Goal: Task Accomplishment & Management: Manage account settings

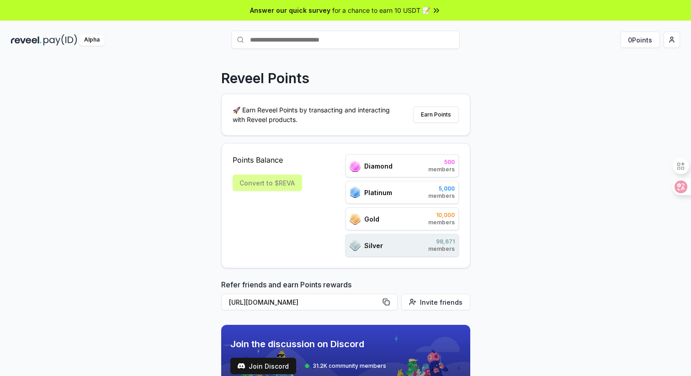
click at [50, 41] on img at bounding box center [60, 39] width 34 height 11
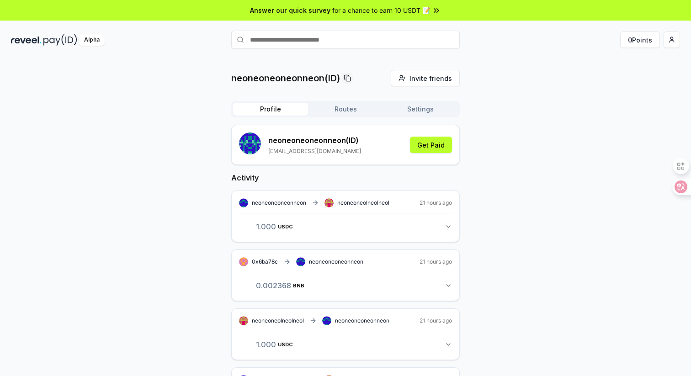
click at [439, 134] on div "neoneoneoneonneon (ID) 335074759qq@gmail.com Get Paid" at bounding box center [345, 144] width 213 height 25
click at [433, 143] on button "Get Paid" at bounding box center [431, 145] width 42 height 16
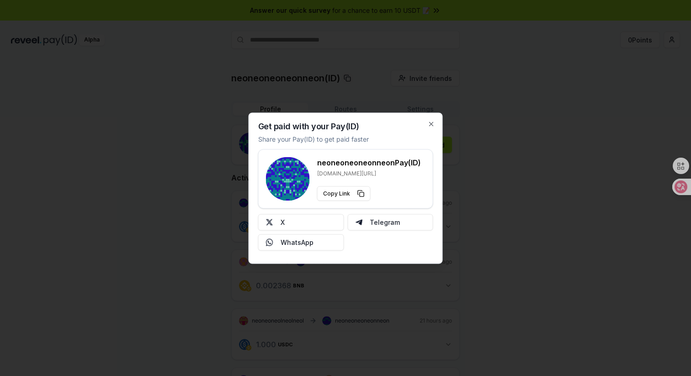
click at [433, 119] on div "Get paid with your Pay(ID) Share your Pay(ID) to get paid faster neoneoneoneonn…" at bounding box center [346, 187] width 194 height 151
click at [429, 125] on icon "button" at bounding box center [431, 124] width 4 height 4
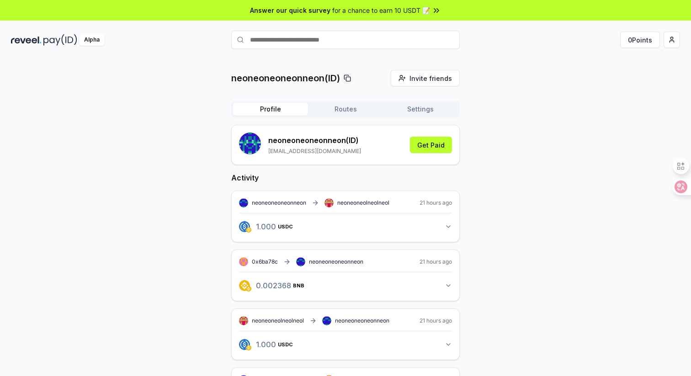
click at [349, 111] on button "Routes" at bounding box center [345, 109] width 75 height 13
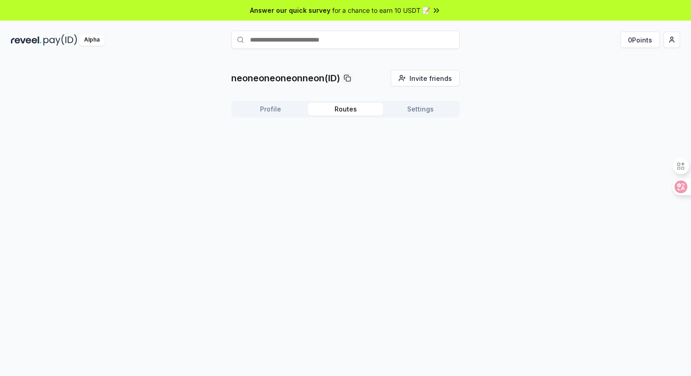
click at [411, 110] on button "Settings" at bounding box center [420, 109] width 75 height 13
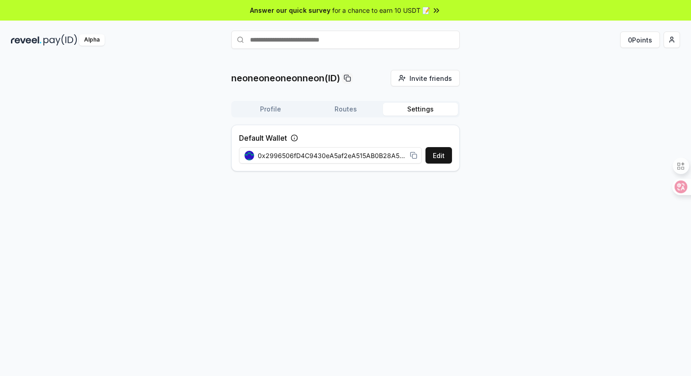
click at [276, 106] on button "Profile" at bounding box center [270, 109] width 75 height 13
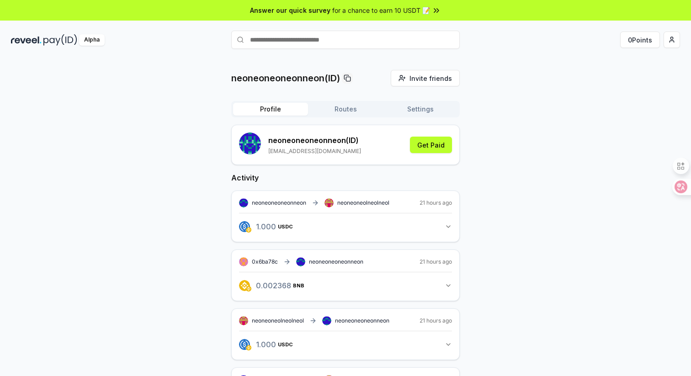
click at [425, 112] on button "Settings" at bounding box center [420, 109] width 75 height 13
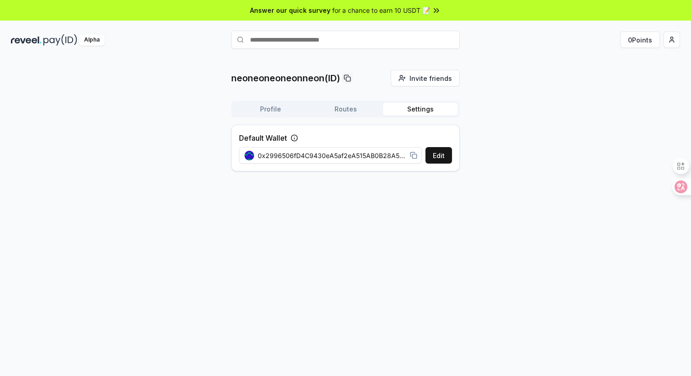
click at [416, 157] on rect at bounding box center [414, 156] width 4 height 4
click at [439, 159] on button "Edit" at bounding box center [438, 155] width 26 height 16
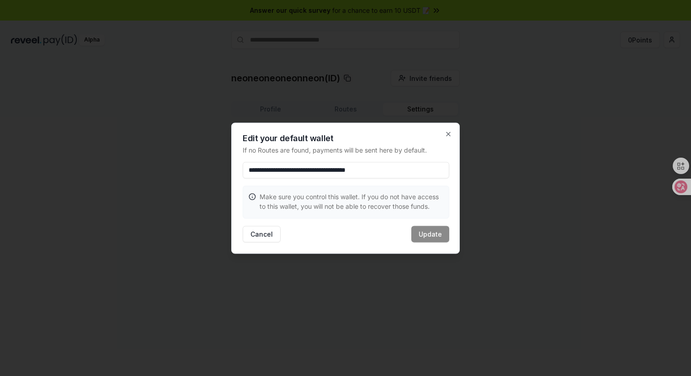
click at [454, 129] on div "**********" at bounding box center [345, 187] width 228 height 131
click at [445, 136] on icon "button" at bounding box center [448, 133] width 7 height 7
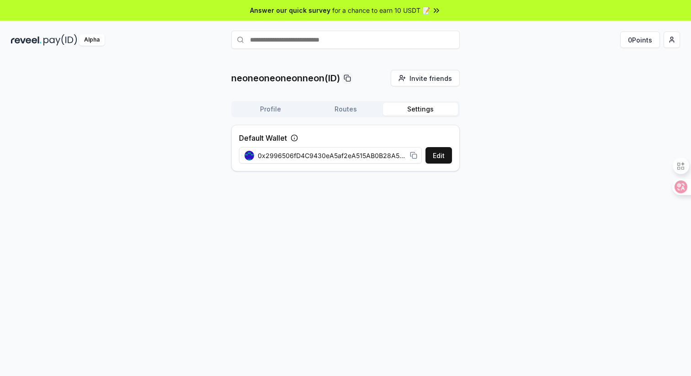
click at [350, 108] on button "Routes" at bounding box center [345, 109] width 75 height 13
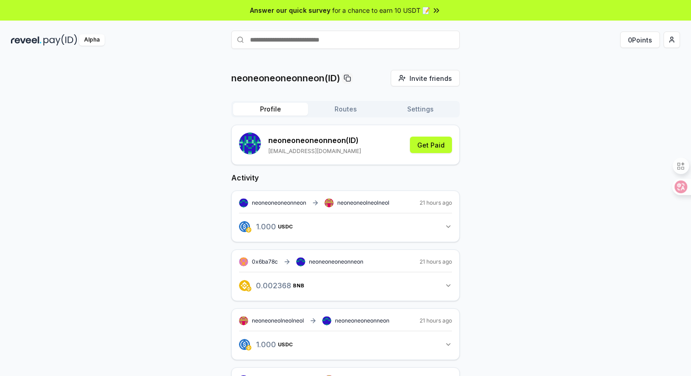
click at [284, 114] on button "Profile" at bounding box center [270, 109] width 75 height 13
click at [33, 42] on img at bounding box center [26, 39] width 31 height 11
click at [671, 42] on html "Answer our quick survey for a chance to earn 10 USDT 📝 Alpha 0 Points neoneoneo…" at bounding box center [345, 188] width 691 height 376
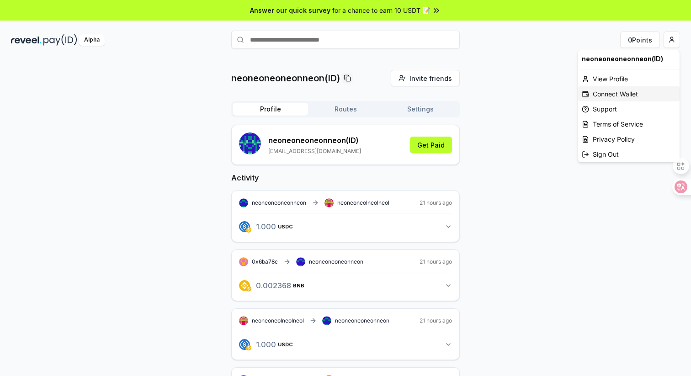
click at [625, 96] on div "Connect Wallet" at bounding box center [628, 93] width 101 height 15
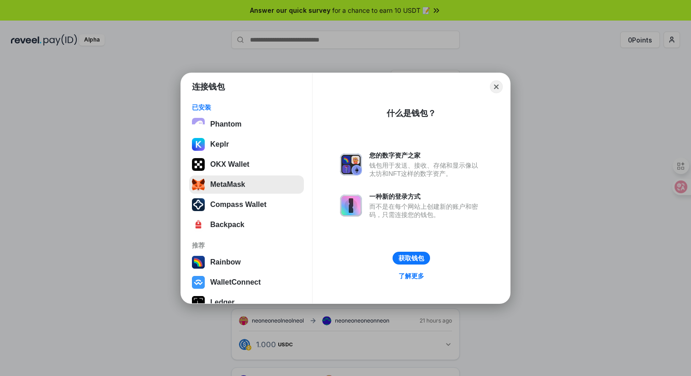
click at [241, 187] on button "MetaMask" at bounding box center [246, 184] width 115 height 18
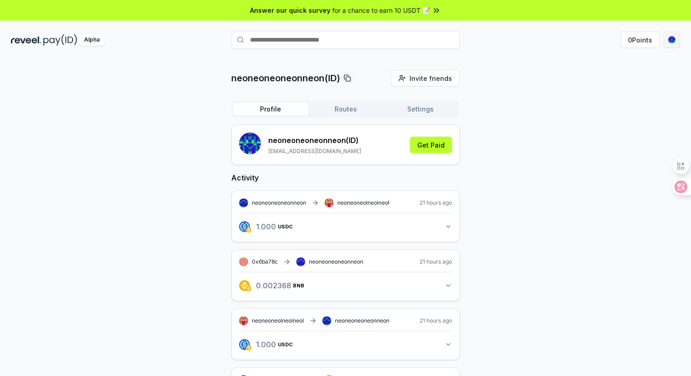
click at [669, 42] on html "Answer our quick survey for a chance to earn 10 USDT 📝 Alpha 0 Points neoneoneo…" at bounding box center [345, 188] width 691 height 376
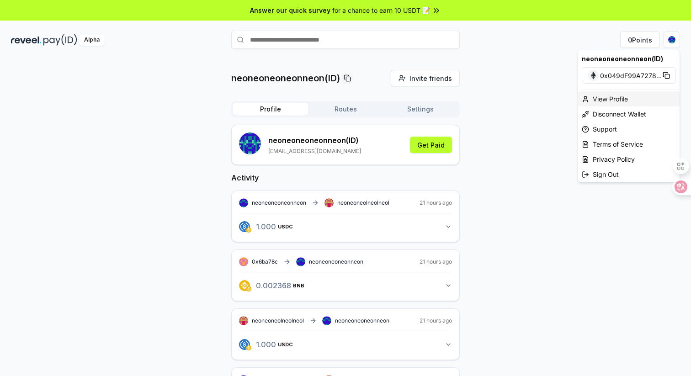
click at [601, 101] on div "View Profile" at bounding box center [628, 98] width 101 height 15
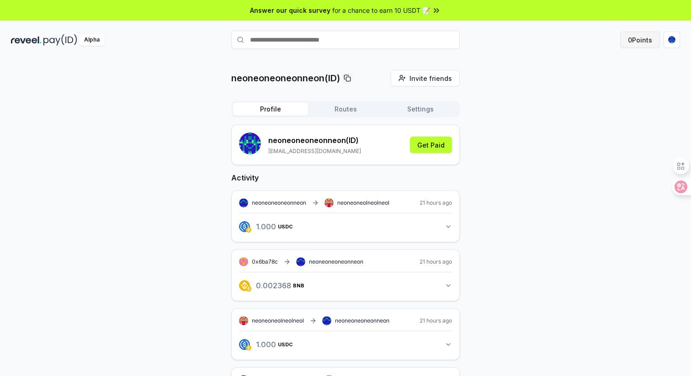
click at [648, 42] on button "0 Points" at bounding box center [640, 40] width 40 height 16
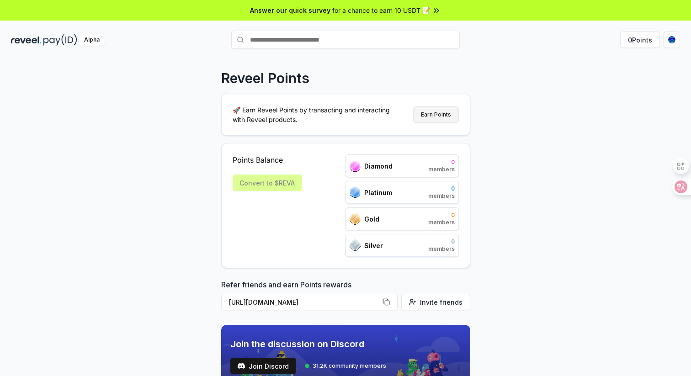
click at [432, 113] on button "Earn Points" at bounding box center [436, 114] width 46 height 16
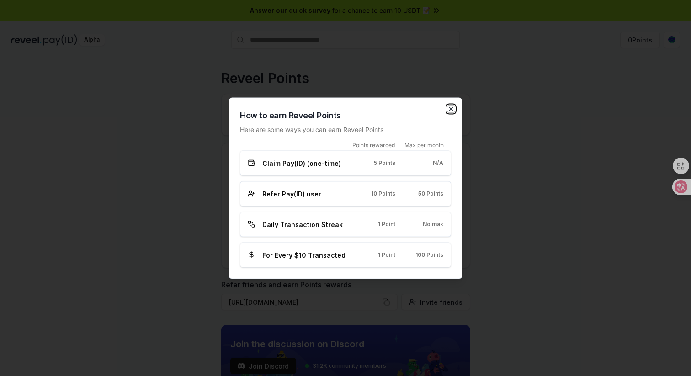
click at [449, 106] on icon "button" at bounding box center [450, 108] width 7 height 7
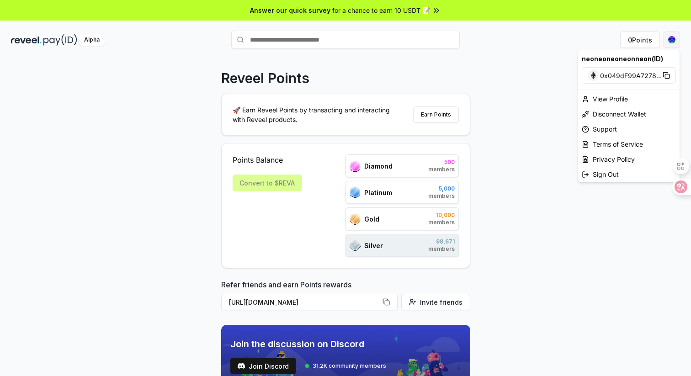
click at [669, 39] on html "Answer our quick survey for a chance to earn 10 USDT 📝 Alpha 0 Points Reveel Po…" at bounding box center [345, 188] width 691 height 376
click at [525, 95] on html "Answer our quick survey for a chance to earn 10 USDT 📝 Alpha 0 Points Reveel Po…" at bounding box center [345, 188] width 691 height 376
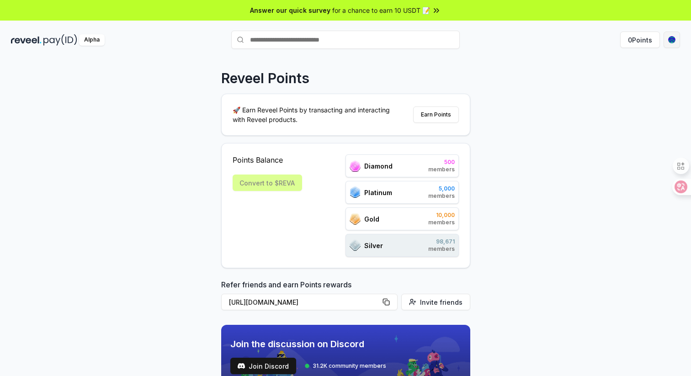
click at [673, 42] on html "Answer our quick survey for a chance to earn 10 USDT 📝 Alpha 0 Points Reveel Po…" at bounding box center [345, 188] width 691 height 376
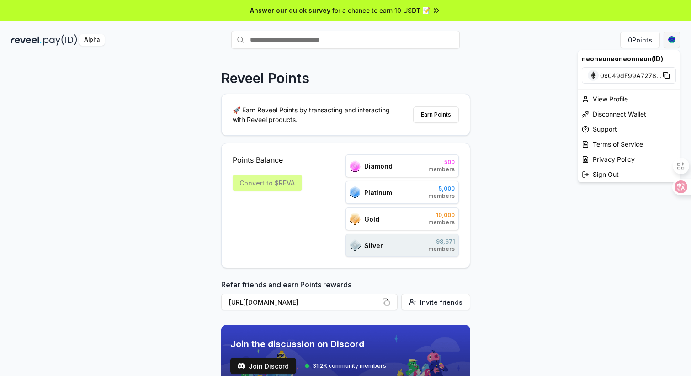
click at [666, 76] on icon at bounding box center [665, 75] width 7 height 7
click at [530, 131] on html "Answer our quick survey for a chance to earn 10 USDT 📝 Alpha 0 Points Reveel Po…" at bounding box center [345, 188] width 691 height 376
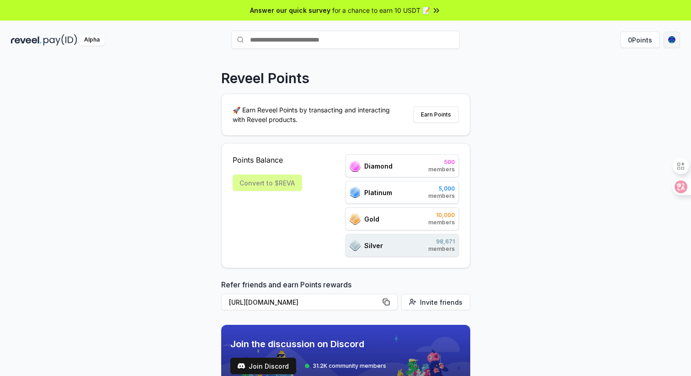
click at [42, 40] on div "Alpha" at bounding box center [121, 39] width 220 height 11
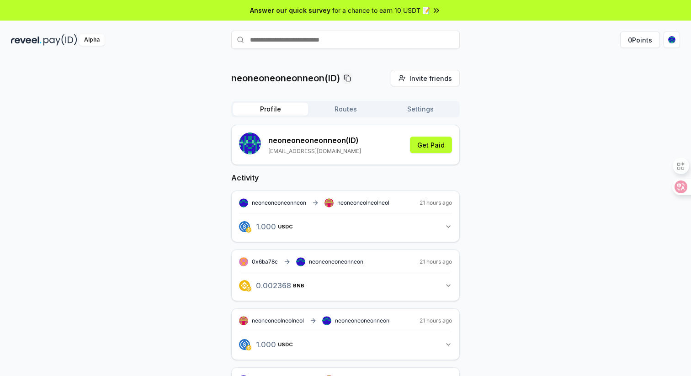
click at [348, 101] on div "Profile Routes Settings" at bounding box center [345, 109] width 228 height 16
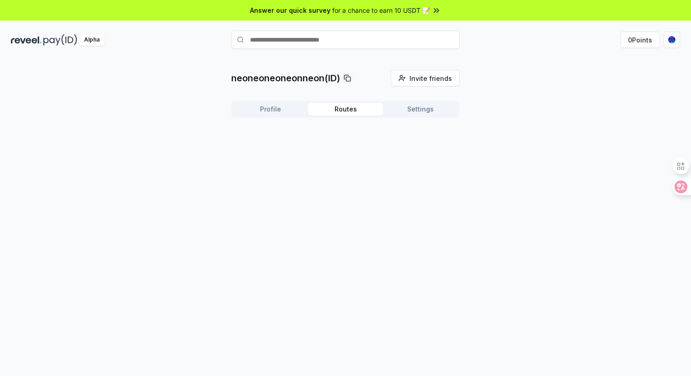
click at [352, 110] on button "Routes" at bounding box center [345, 109] width 75 height 13
click at [410, 110] on button "Settings" at bounding box center [420, 109] width 75 height 13
